Goal: Task Accomplishment & Management: Complete application form

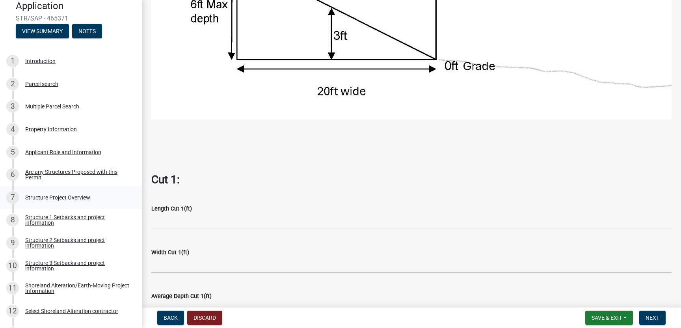
scroll to position [104, 0]
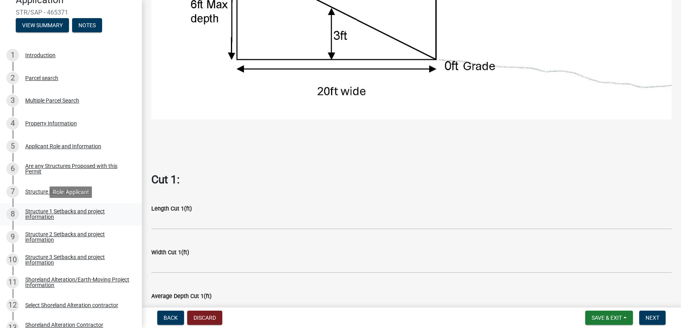
click at [50, 214] on div "Structure 1 Setbacks and project information" at bounding box center [77, 213] width 104 height 11
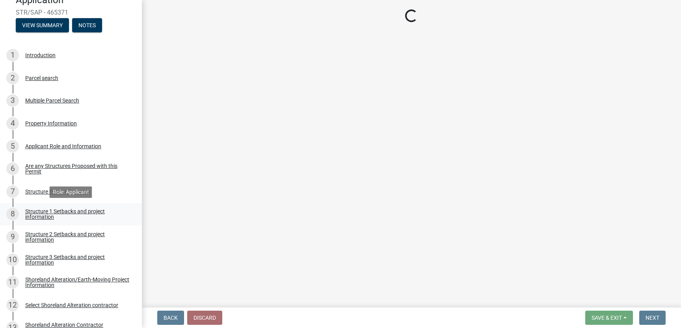
select select "a3cc236c-43aa-406a-8353-e0398d57c407"
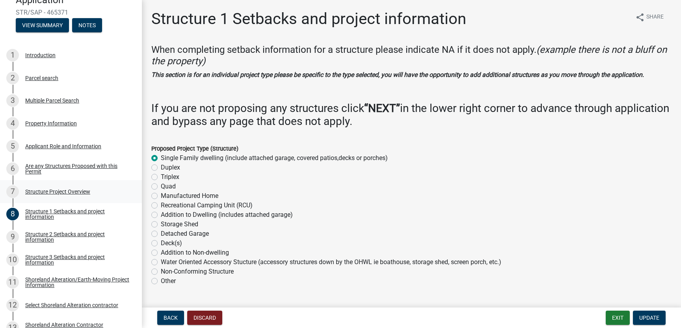
click at [52, 191] on div "Structure Project Overview" at bounding box center [57, 192] width 65 height 6
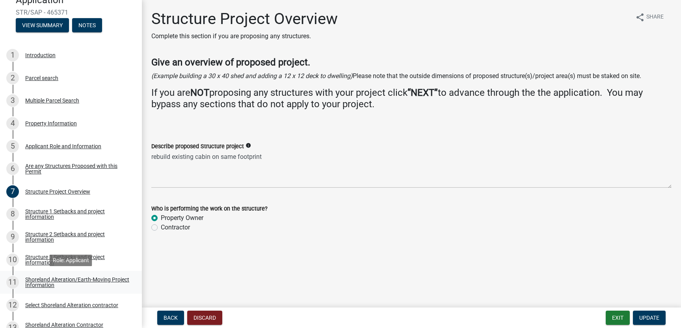
click at [30, 279] on div "Shoreland Alteration/Earth-Moving Project Information" at bounding box center [77, 281] width 104 height 11
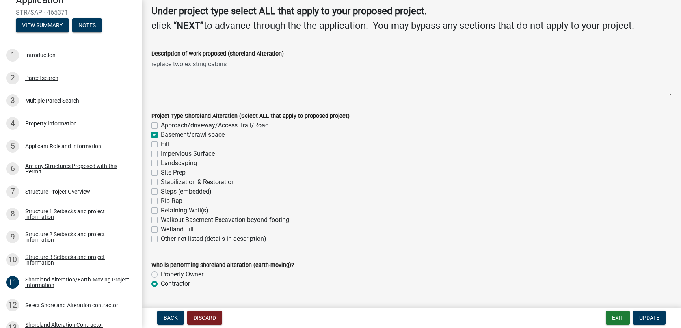
scroll to position [82, 0]
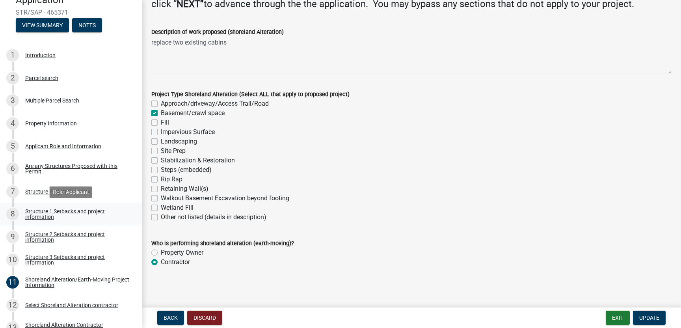
click at [48, 212] on div "Structure 1 Setbacks and project information" at bounding box center [77, 213] width 104 height 11
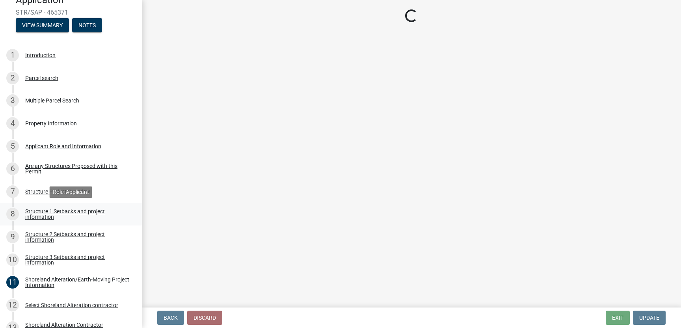
select select "a3cc236c-43aa-406a-8353-e0398d57c407"
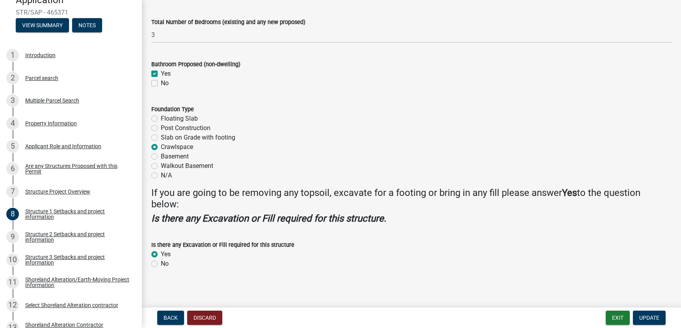
scroll to position [946, 0]
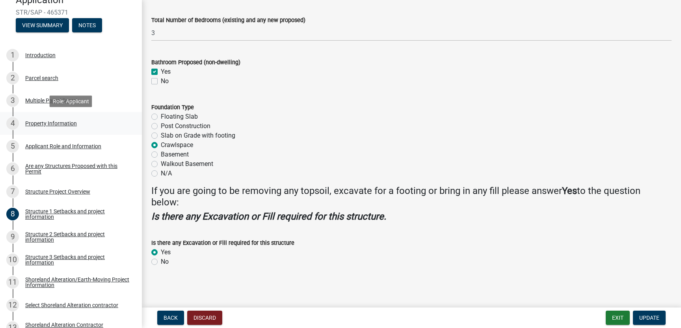
click at [55, 122] on div "Property Information" at bounding box center [51, 124] width 52 height 6
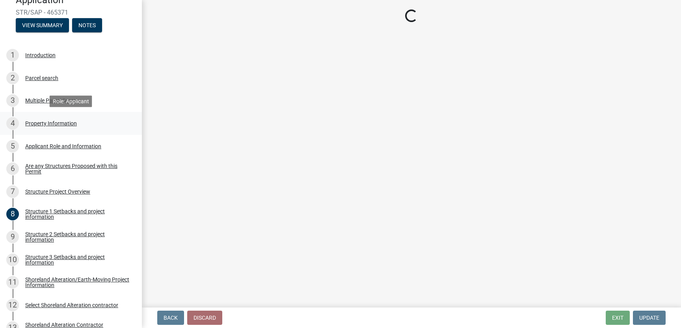
select select "857480c5-e7b0-41a8-92ef-2cbee6305b2b"
select select "9f52d7c9-96dd-4370-b810-ce091165f7c2"
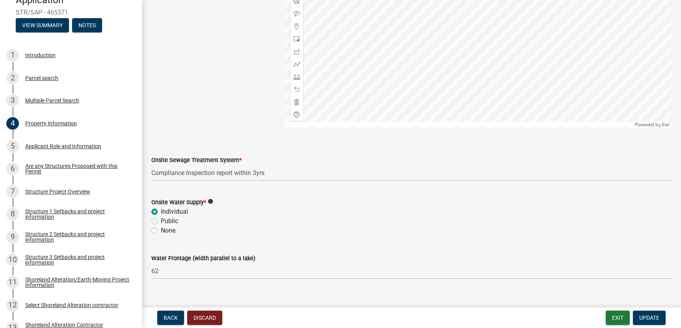
scroll to position [495, 0]
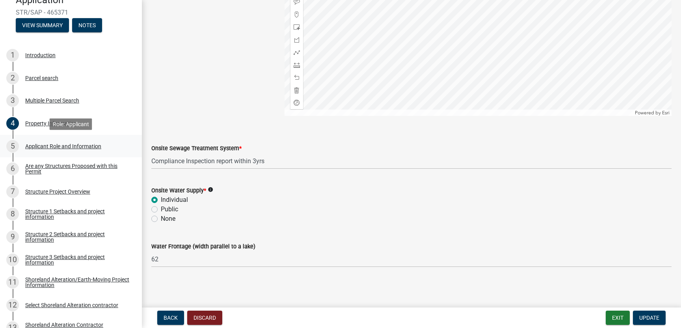
click at [68, 147] on div "Applicant Role and Information" at bounding box center [63, 146] width 76 height 6
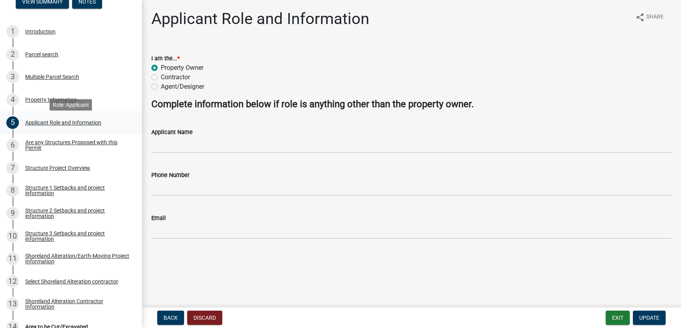
scroll to position [128, 0]
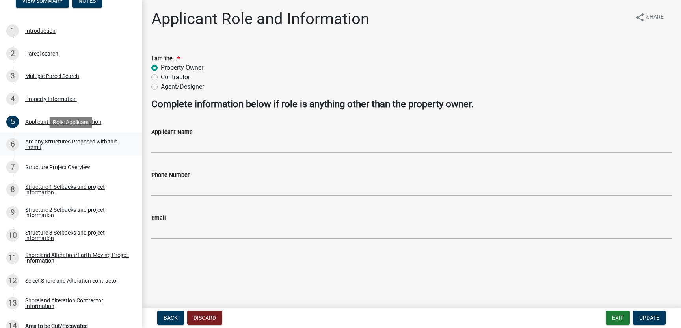
click at [68, 146] on div "Are any Structures Proposed with this Permit" at bounding box center [77, 144] width 104 height 11
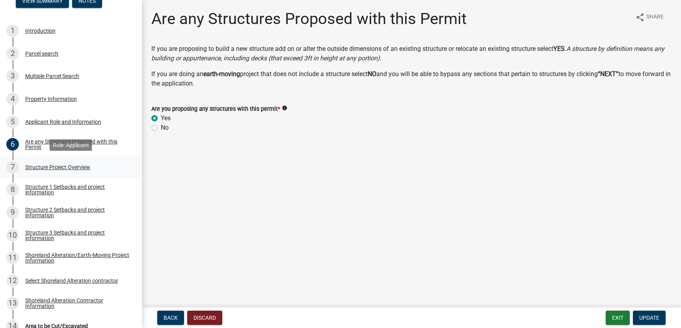
click at [64, 167] on div "Structure Project Overview" at bounding box center [57, 167] width 65 height 6
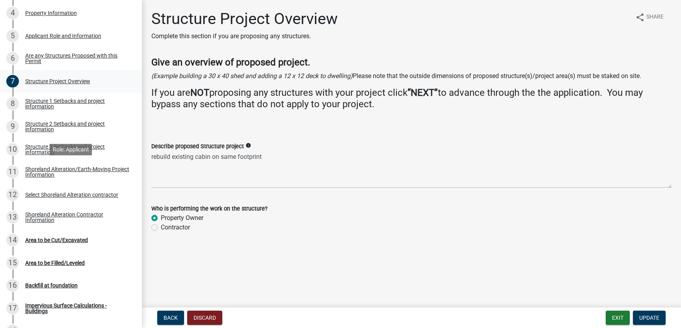
scroll to position [215, 0]
click at [58, 102] on div "Structure 1 Setbacks and project information" at bounding box center [77, 103] width 104 height 11
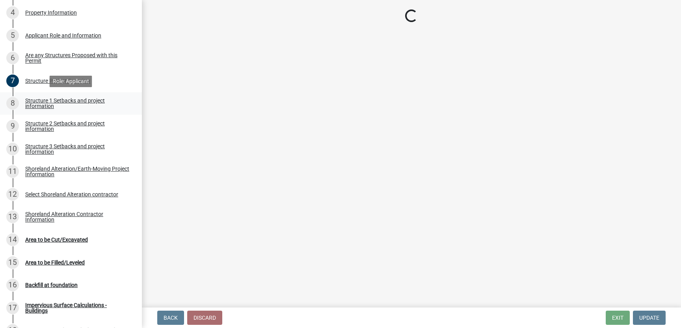
select select "a3cc236c-43aa-406a-8353-e0398d57c407"
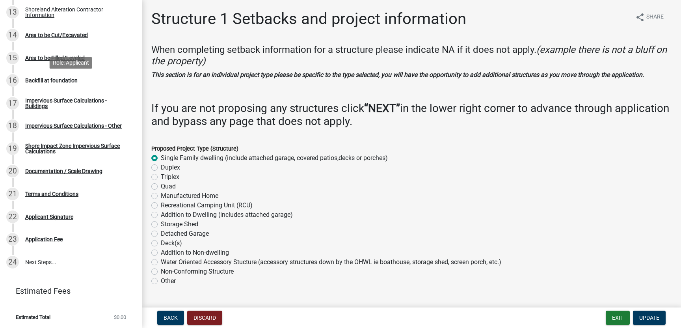
scroll to position [420, 0]
click at [64, 34] on div "Area to be Cut/Excavated" at bounding box center [56, 35] width 63 height 6
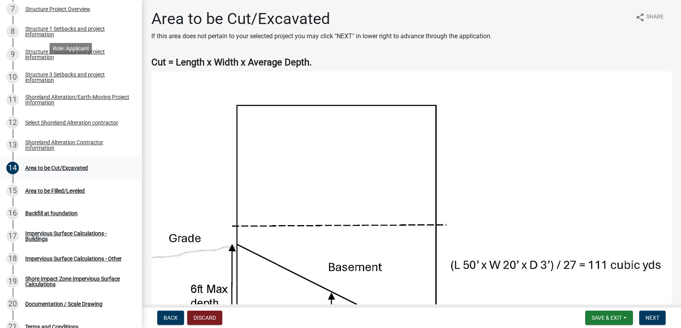
scroll to position [279, 0]
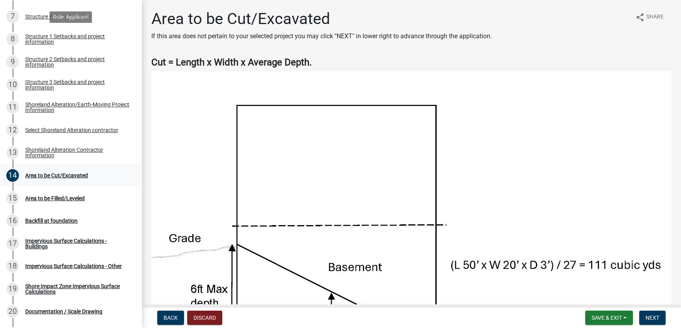
click at [64, 34] on div "Structure 1 Setbacks and project information" at bounding box center [77, 38] width 104 height 11
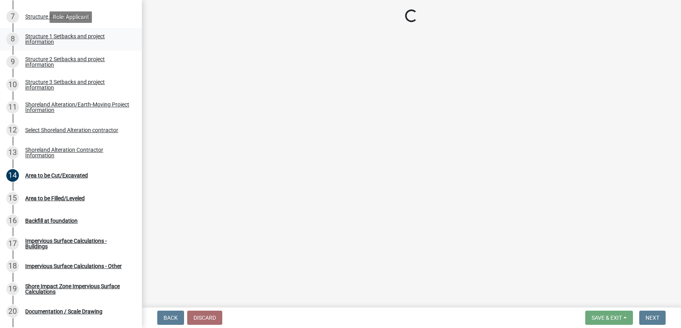
select select "a3cc236c-43aa-406a-8353-e0398d57c407"
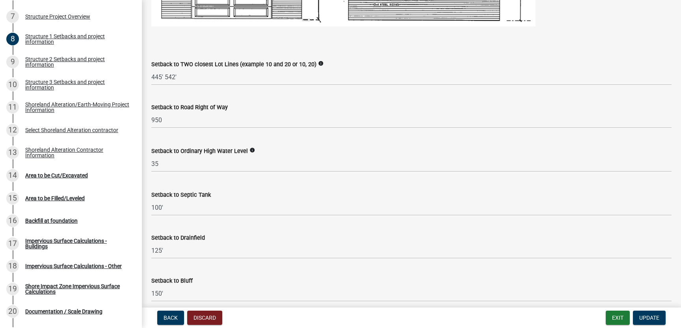
scroll to position [598, 0]
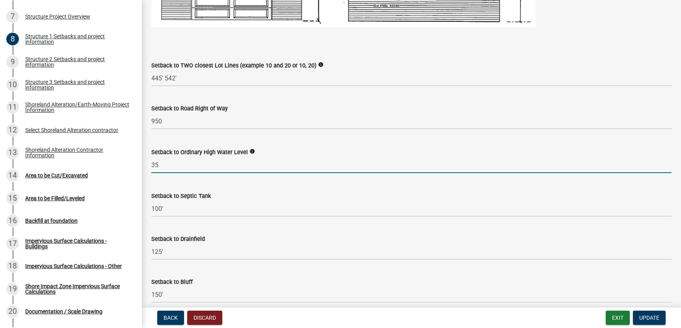
click at [159, 165] on input "35" at bounding box center [411, 165] width 520 height 16
type input "3"
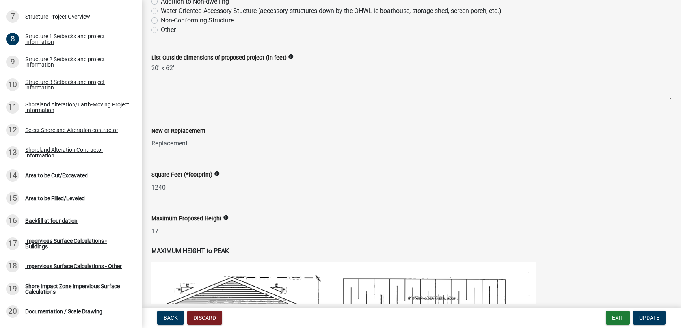
scroll to position [244, 0]
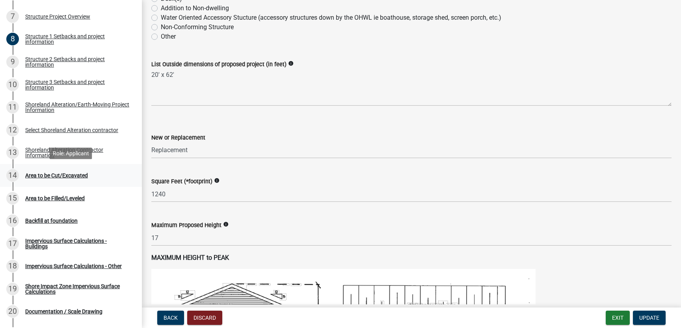
type input "23"
click at [60, 174] on div "Area to be Cut/Excavated" at bounding box center [56, 176] width 63 height 6
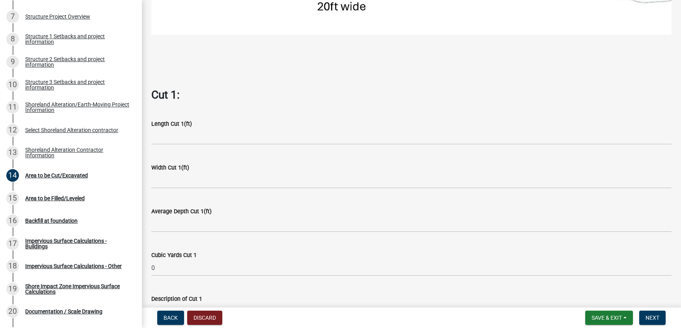
scroll to position [373, 0]
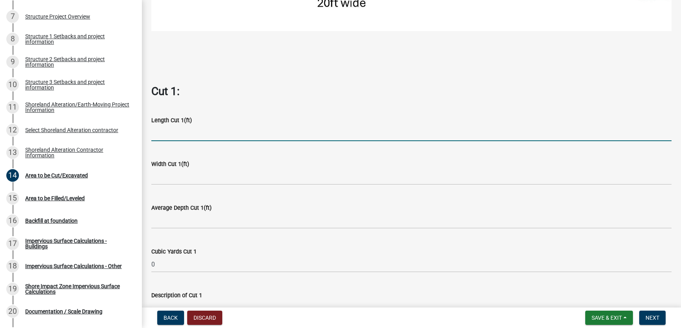
click at [171, 131] on input "text" at bounding box center [411, 133] width 520 height 16
type input "62"
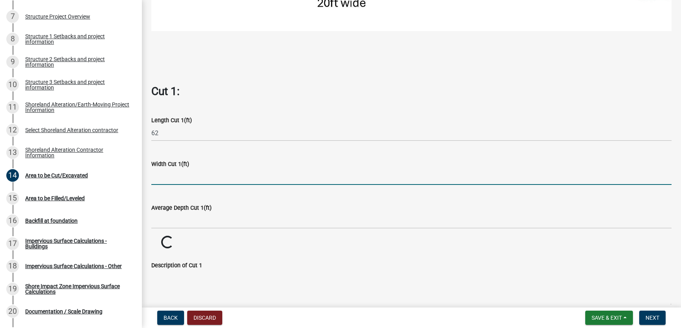
click at [158, 178] on input "text" at bounding box center [411, 177] width 520 height 16
type input "20"
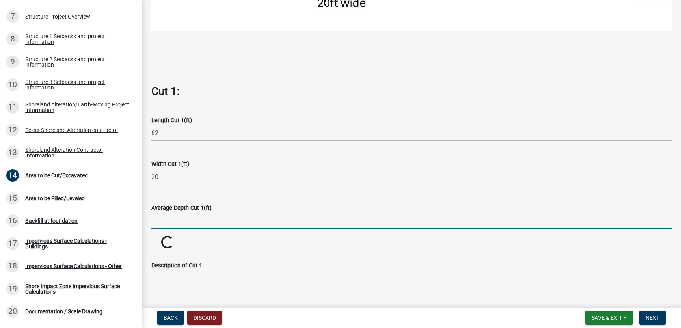
click at [161, 221] on input "text" at bounding box center [411, 220] width 520 height 16
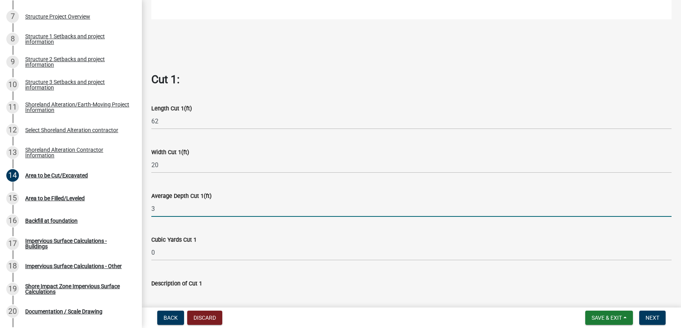
scroll to position [385, 0]
type input "3"
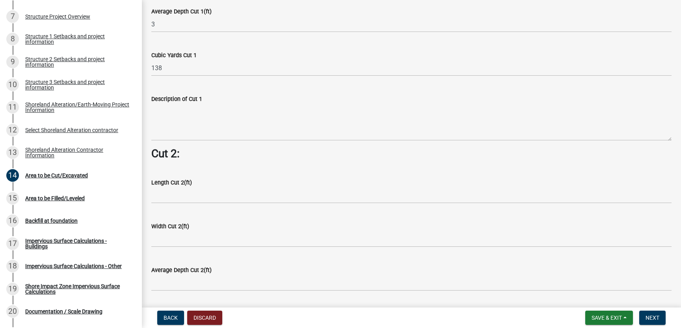
scroll to position [571, 0]
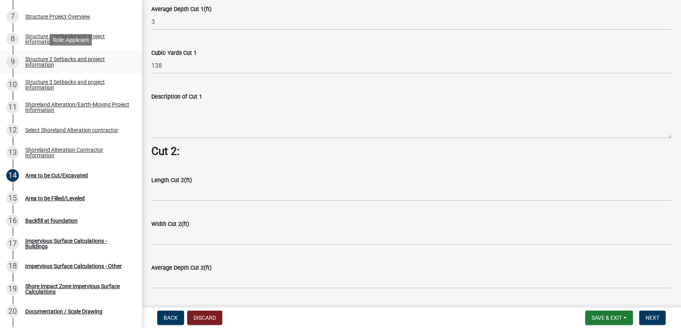
click at [79, 62] on div "Structure 2 Setbacks and project information" at bounding box center [77, 61] width 104 height 11
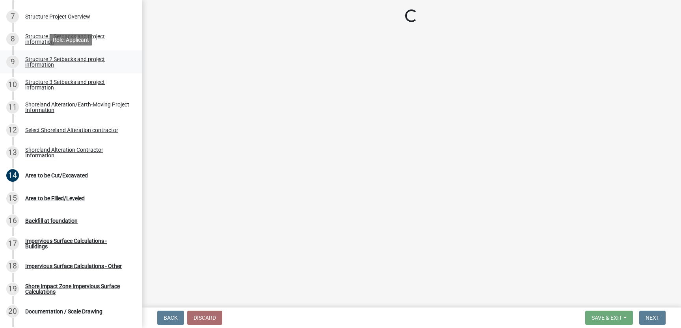
scroll to position [0, 0]
select select "a3cc236c-43aa-406a-8353-e0398d57c407"
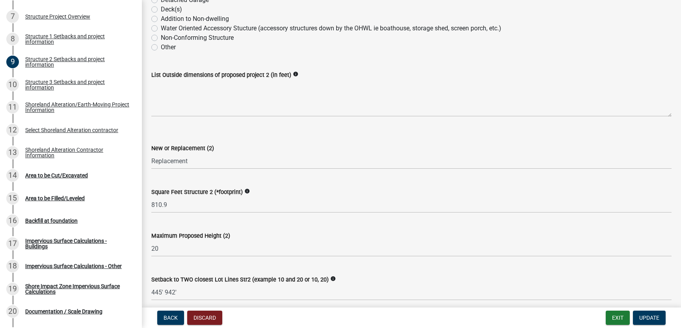
scroll to position [188, 0]
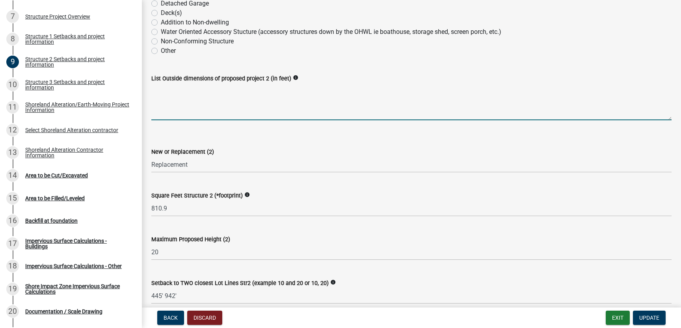
click at [166, 111] on textarea "List Outside dimensions of proposed project 2 (in feet)" at bounding box center [411, 101] width 520 height 37
type textarea "26'5" x 30'6""
click at [69, 174] on div "Area to be Cut/Excavated" at bounding box center [56, 176] width 63 height 6
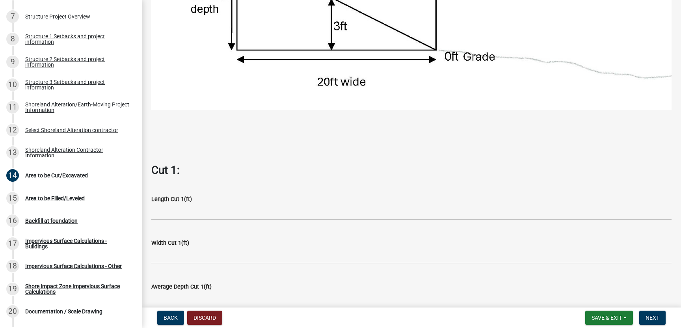
scroll to position [294, 0]
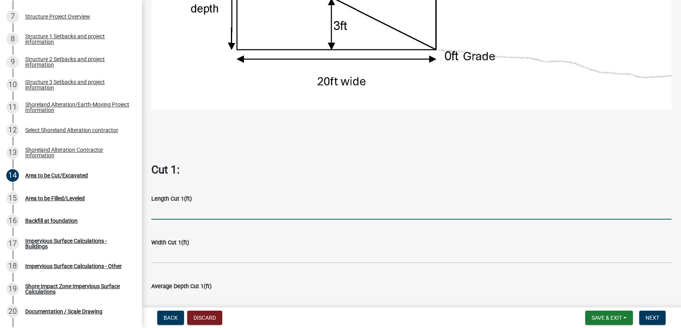
click at [172, 213] on input "text" at bounding box center [411, 211] width 520 height 16
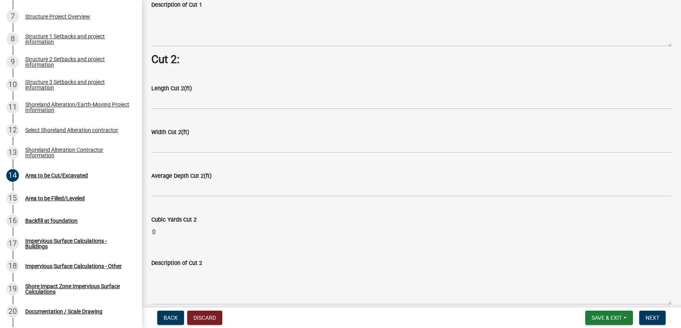
scroll to position [668, 0]
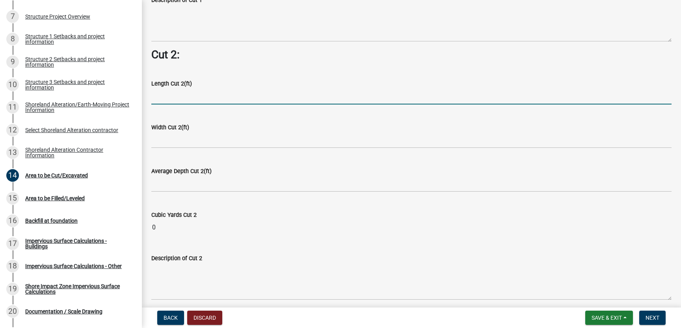
click at [166, 99] on input "text" at bounding box center [411, 96] width 520 height 16
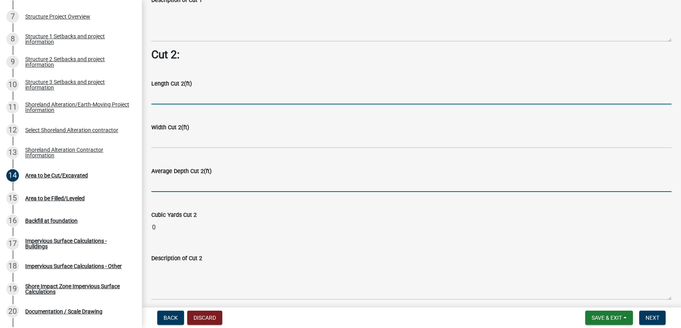
click at [158, 185] on input "text" at bounding box center [411, 184] width 520 height 16
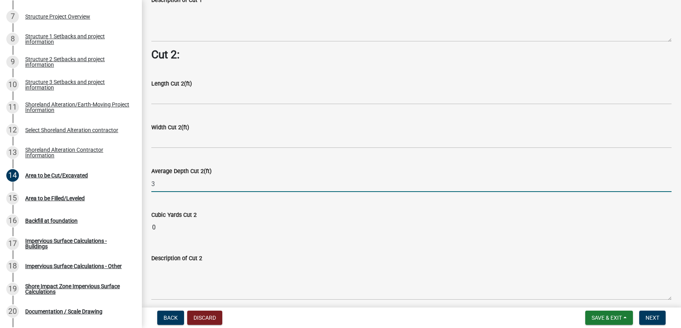
type input "3"
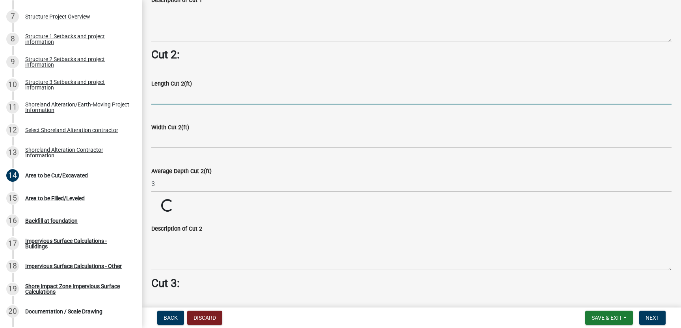
click at [161, 98] on input "text" at bounding box center [411, 96] width 520 height 16
type input "26.5"
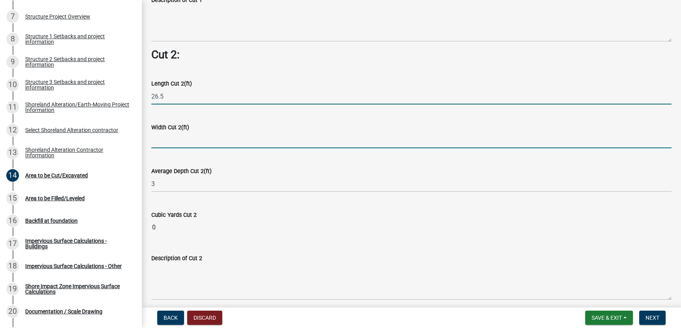
click at [157, 142] on input "text" at bounding box center [411, 140] width 520 height 16
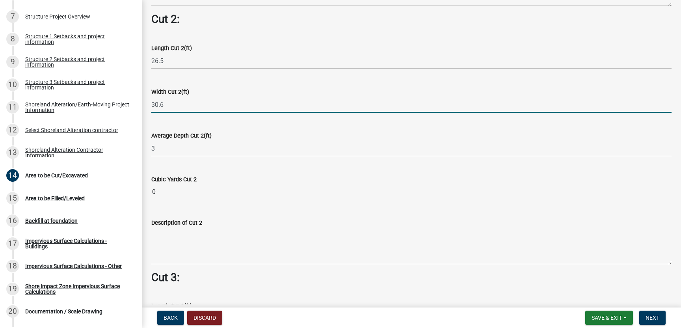
scroll to position [704, 0]
type input "30.6"
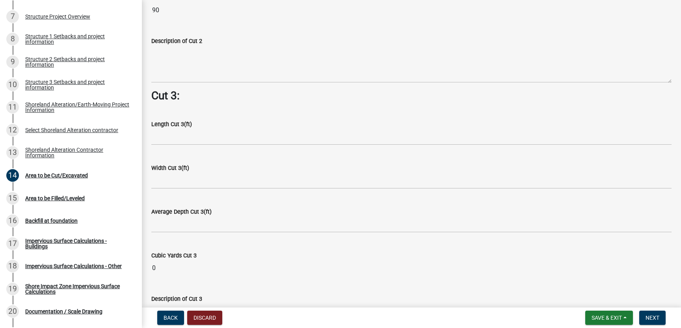
scroll to position [885, 0]
click at [607, 317] on span "Save & Exit" at bounding box center [606, 317] width 30 height 6
click at [595, 278] on button "Save" at bounding box center [601, 278] width 63 height 19
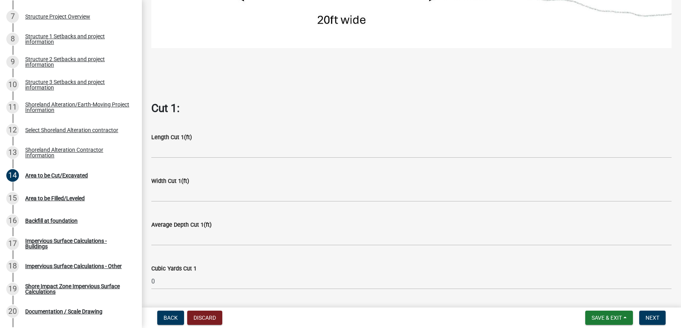
scroll to position [372, 0]
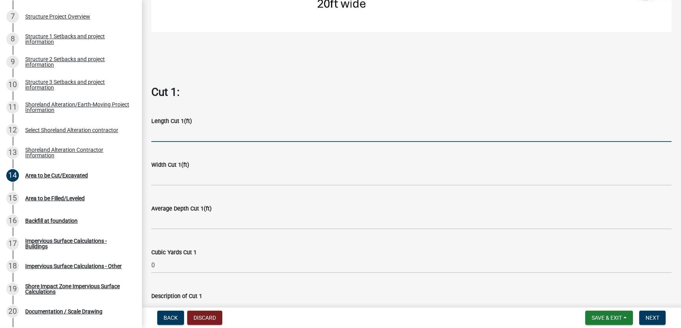
click at [185, 134] on input "text" at bounding box center [411, 134] width 520 height 16
type input "62"
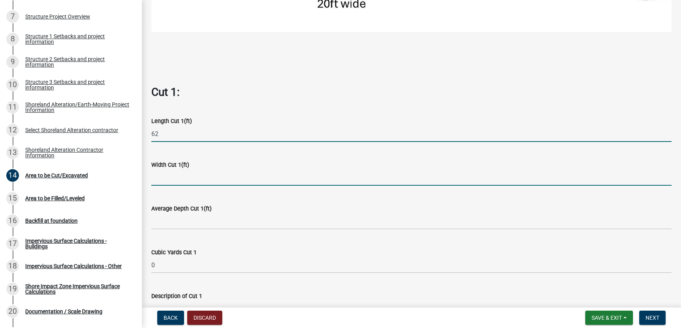
click at [168, 173] on input "text" at bounding box center [411, 177] width 520 height 16
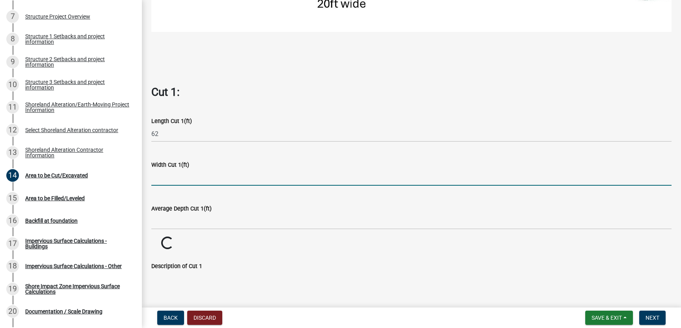
type input "20"
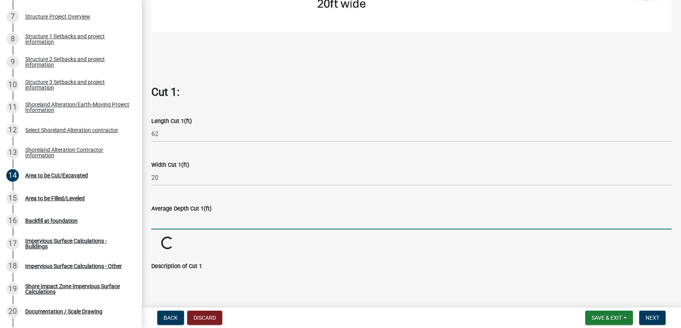
click at [167, 219] on input "text" at bounding box center [411, 221] width 520 height 16
type input "3"
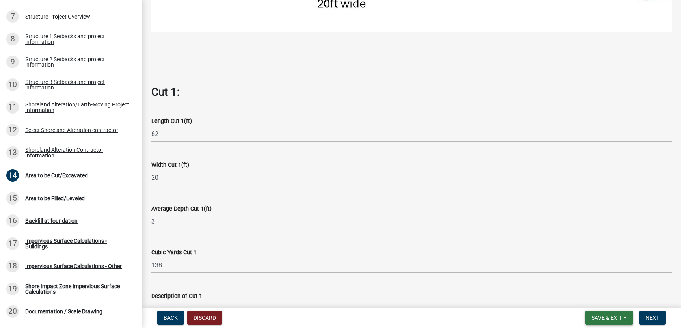
click at [597, 317] on span "Save & Exit" at bounding box center [606, 317] width 30 height 6
click at [591, 279] on button "Save" at bounding box center [601, 278] width 63 height 19
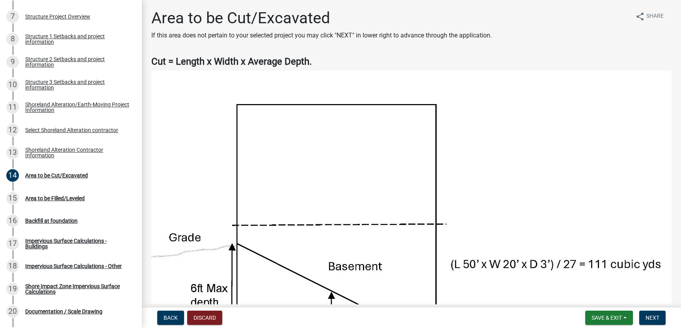
scroll to position [0, 0]
click at [63, 199] on div "Area to be Filled/Leveled" at bounding box center [54, 198] width 59 height 6
click at [651, 317] on span "Next" at bounding box center [652, 317] width 14 height 6
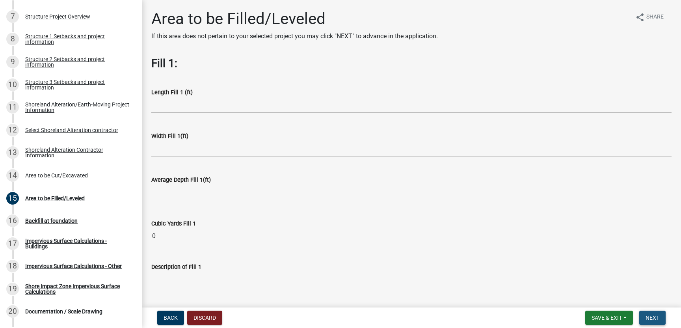
click at [652, 317] on span "Next" at bounding box center [652, 317] width 14 height 6
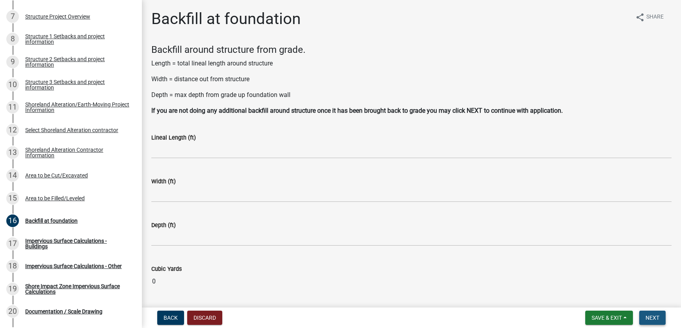
click at [652, 317] on span "Next" at bounding box center [652, 317] width 14 height 6
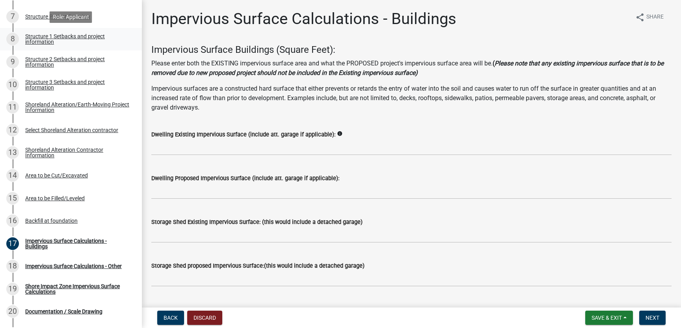
click at [73, 37] on div "Structure 1 Setbacks and project information" at bounding box center [77, 38] width 104 height 11
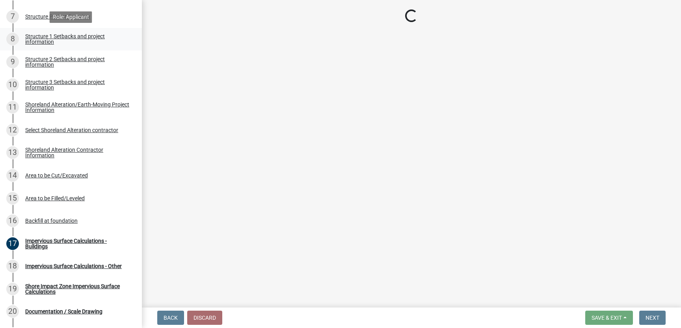
select select "a3cc236c-43aa-406a-8353-e0398d57c407"
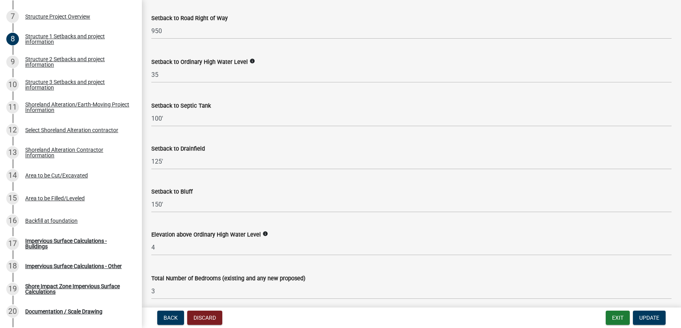
scroll to position [696, 0]
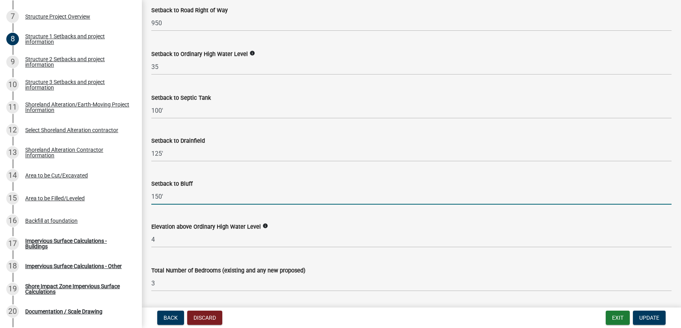
click at [170, 197] on input "150'" at bounding box center [411, 196] width 520 height 16
type input "1"
type input "na"
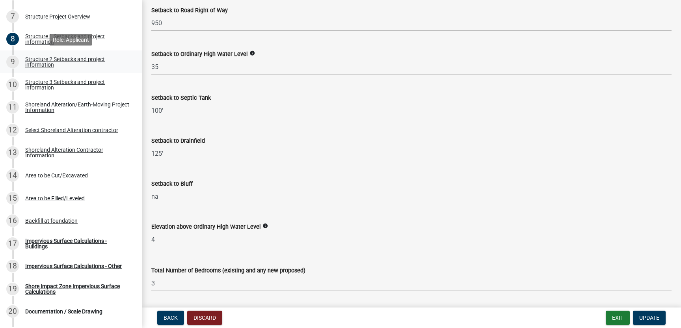
click at [75, 59] on div "Structure 2 Setbacks and project information" at bounding box center [77, 61] width 104 height 11
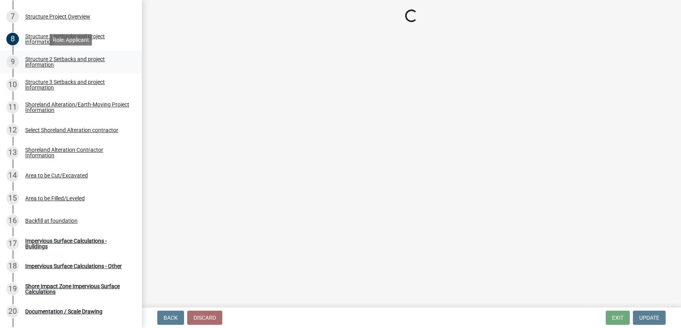
select select "a3cc236c-43aa-406a-8353-e0398d57c407"
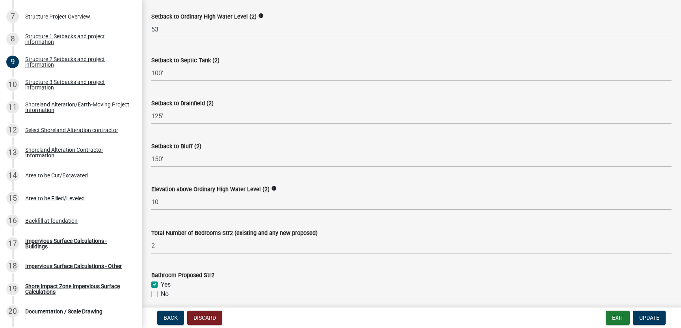
scroll to position [542, 0]
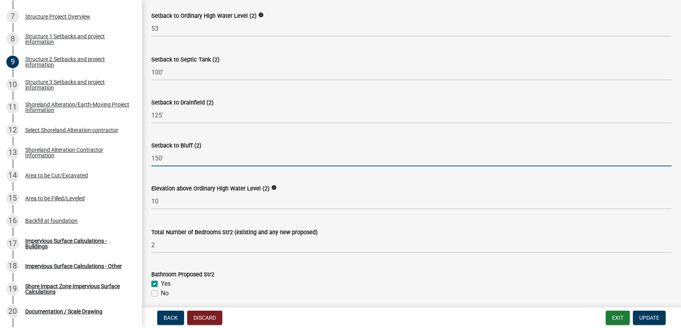
click at [167, 158] on input "150'" at bounding box center [411, 158] width 520 height 16
type input "1"
type input "na"
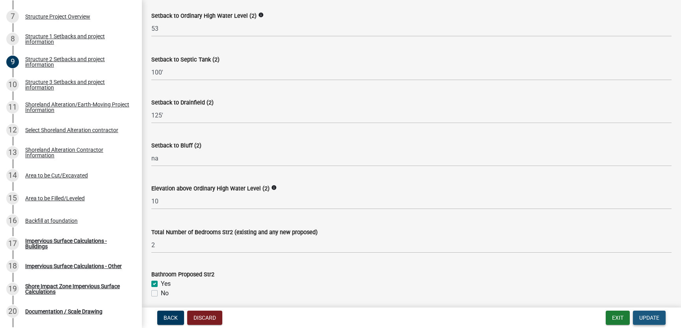
click at [654, 315] on span "Update" at bounding box center [649, 317] width 20 height 6
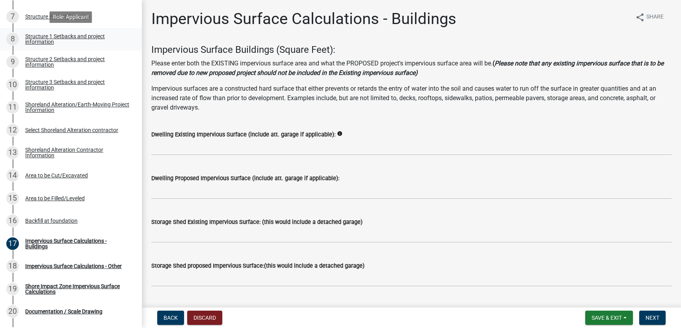
click at [61, 38] on div "Structure 1 Setbacks and project information" at bounding box center [77, 38] width 104 height 11
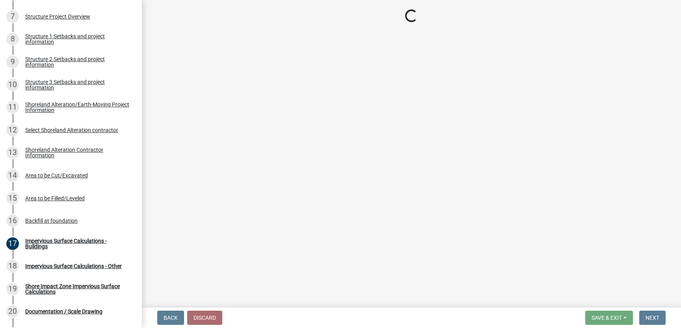
select select "a3cc236c-43aa-406a-8353-e0398d57c407"
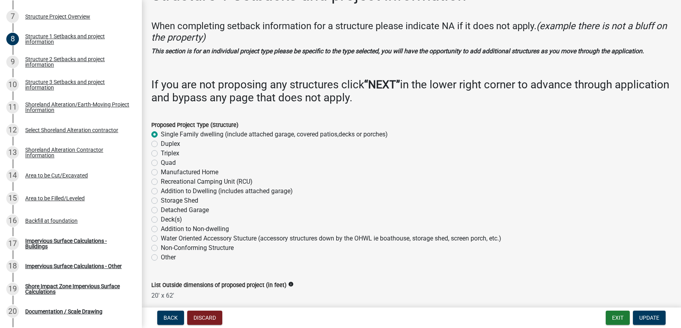
scroll to position [23, 0]
click at [70, 57] on div "Structure 2 Setbacks and project information" at bounding box center [77, 61] width 104 height 11
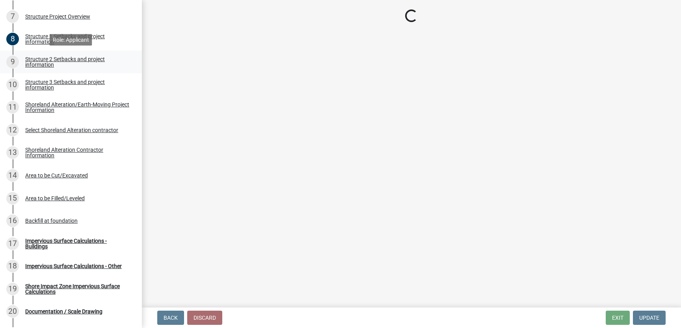
scroll to position [0, 0]
select select "a3cc236c-43aa-406a-8353-e0398d57c407"
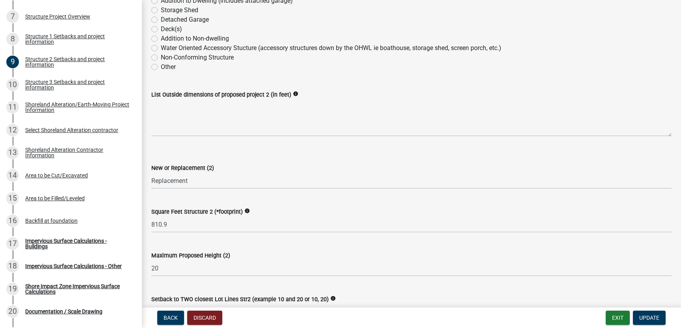
scroll to position [152, 0]
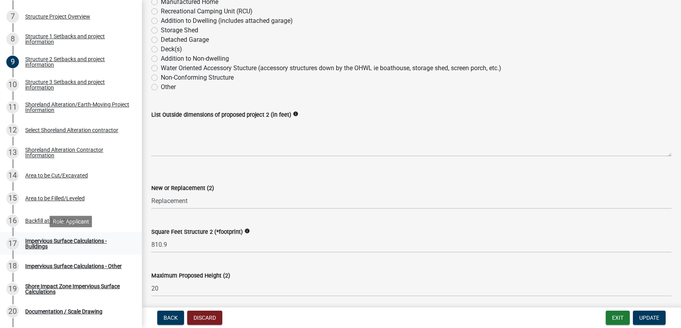
click at [71, 239] on div "Impervious Surface Calculations - Buildings" at bounding box center [77, 243] width 104 height 11
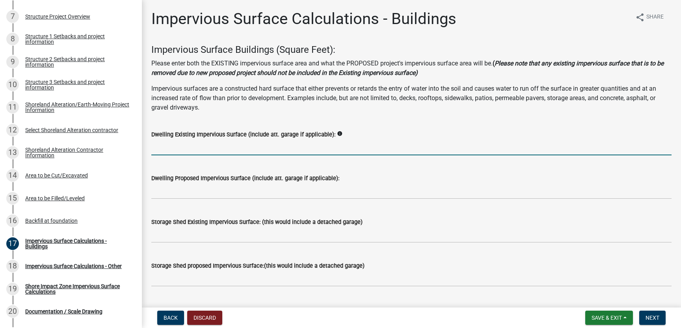
click at [168, 147] on input "text" at bounding box center [411, 147] width 520 height 16
type input "1240"
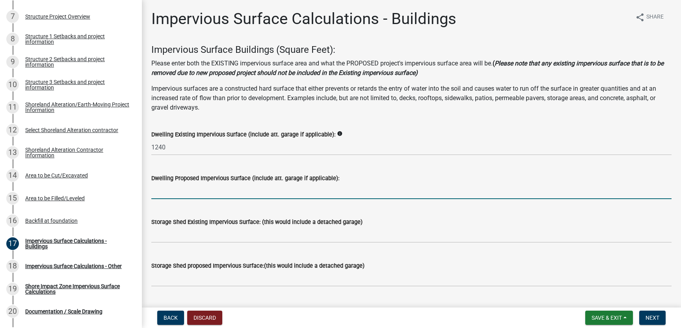
click at [157, 191] on input "text" at bounding box center [411, 191] width 520 height 16
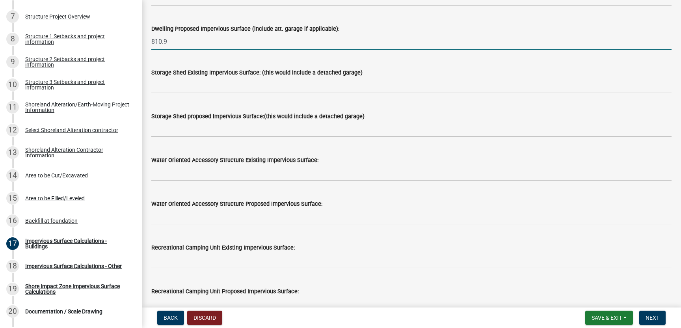
scroll to position [150, 0]
type input "810.9"
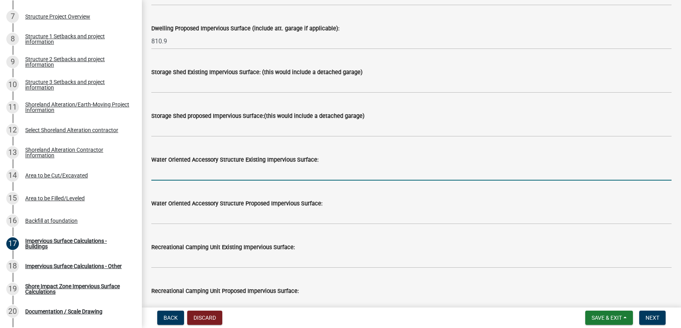
click at [159, 174] on input "text" at bounding box center [411, 172] width 520 height 16
click at [159, 174] on input "deck" at bounding box center [411, 172] width 520 height 16
click at [158, 173] on input "de12 x 28ck" at bounding box center [411, 172] width 520 height 16
click at [195, 172] on input "deck 12 x 28ck" at bounding box center [411, 172] width 520 height 16
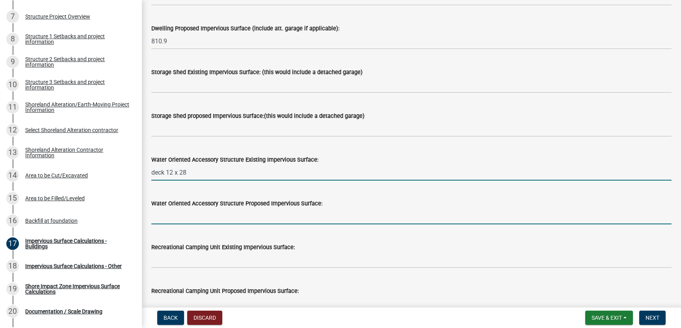
type input "1228"
click at [158, 219] on input "text" at bounding box center [411, 216] width 520 height 16
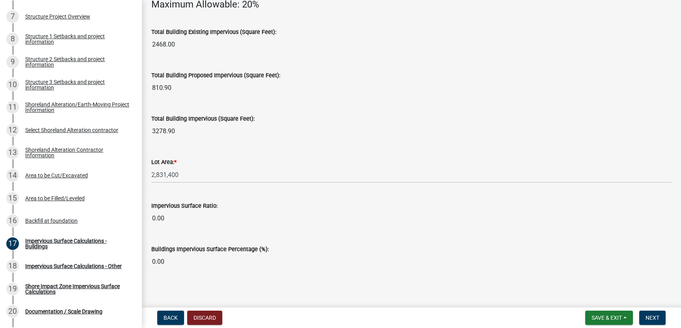
scroll to position [575, 0]
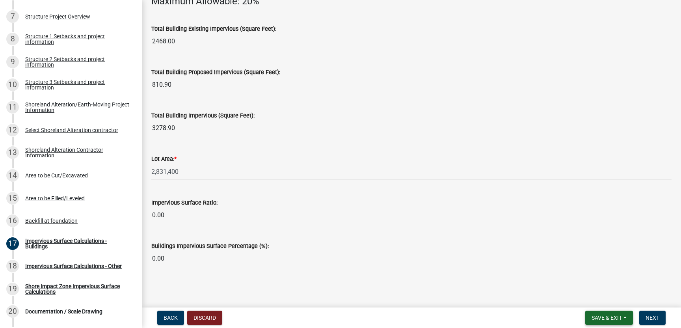
type input "183101"
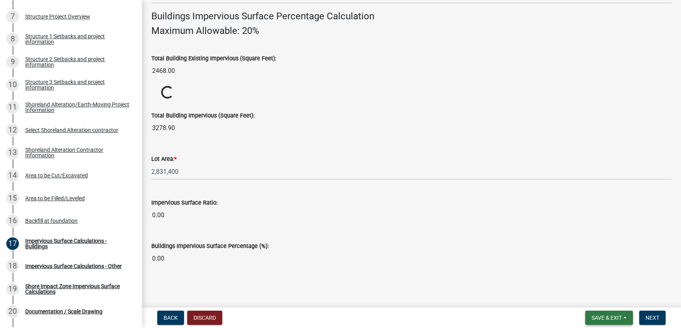
scroll to position [545, 0]
click at [601, 315] on span "Save & Exit" at bounding box center [606, 317] width 30 height 6
click at [590, 277] on button "Save" at bounding box center [601, 278] width 63 height 19
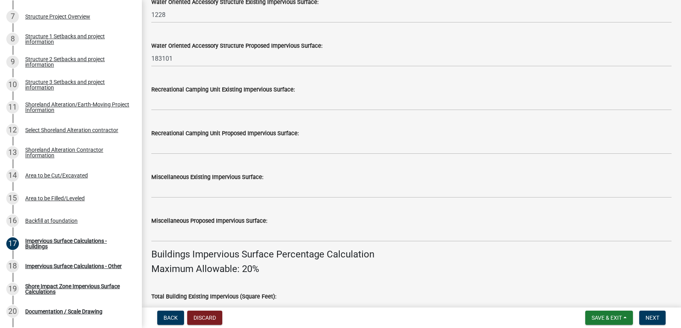
scroll to position [308, 0]
